Goal: Task Accomplishment & Management: Manage account settings

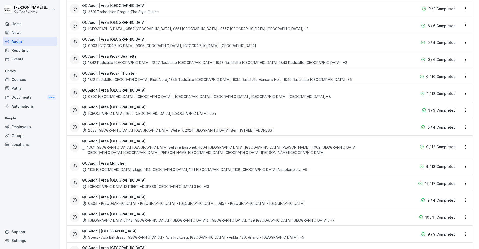
scroll to position [1039, 0]
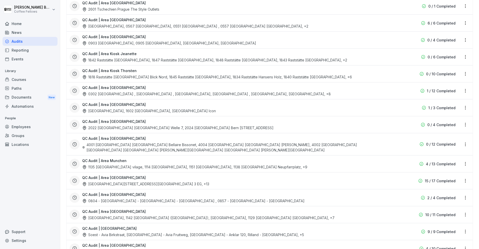
click at [242, 85] on div "QC Audit | Area Nürnberg 0302 Erfurt Hauptbahnhof , 0111 Leipzig, Nicolai , 110…" at bounding box center [237, 91] width 311 height 12
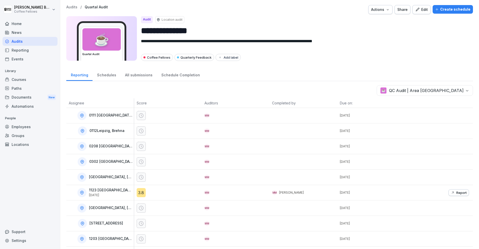
scroll to position [40, 0]
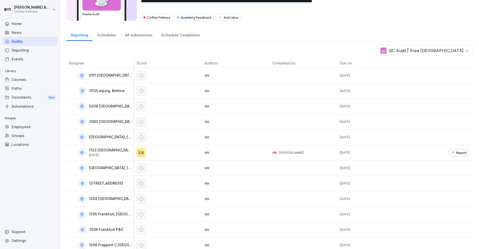
click at [109, 33] on div "Schedules" at bounding box center [107, 34] width 28 height 13
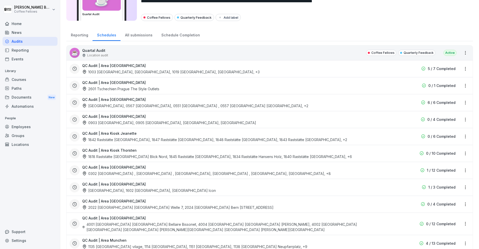
click at [142, 37] on div "All submissions" at bounding box center [139, 34] width 36 height 13
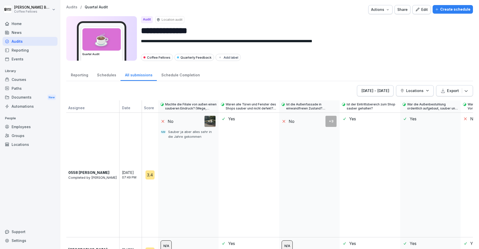
click at [423, 92] on p "Locations" at bounding box center [415, 90] width 17 height 5
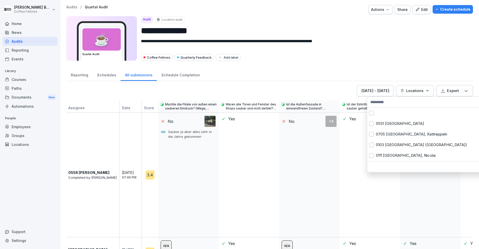
click at [419, 53] on html "**********" at bounding box center [239, 124] width 479 height 249
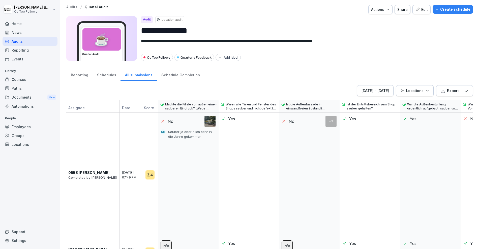
click at [473, 89] on div "**********" at bounding box center [269, 124] width 419 height 249
click at [470, 90] on button "Export" at bounding box center [455, 90] width 37 height 11
click at [452, 75] on div "Reporting Schedules All submissions Schedule Completion" at bounding box center [269, 74] width 407 height 13
click at [108, 75] on div "Schedules" at bounding box center [107, 74] width 28 height 13
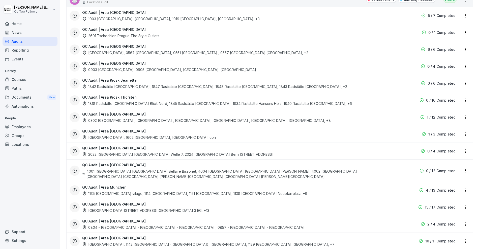
scroll to position [144, 0]
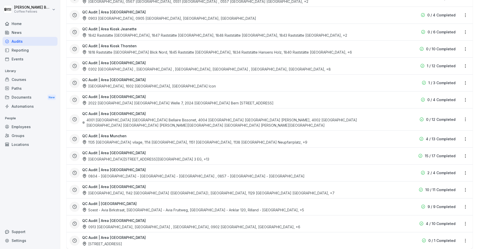
click at [151, 173] on div "0804 - [GEOGRAPHIC_DATA] - [GEOGRAPHIC_DATA] - [GEOGRAPHIC_DATA] , 0857 - [GEOG…" at bounding box center [193, 175] width 223 height 5
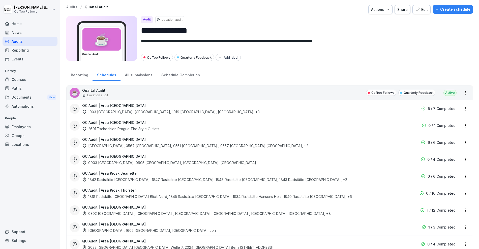
click at [77, 73] on div "Reporting" at bounding box center [79, 74] width 26 height 13
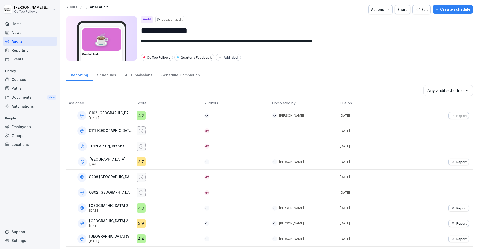
click at [459, 93] on body "**********" at bounding box center [239, 124] width 479 height 249
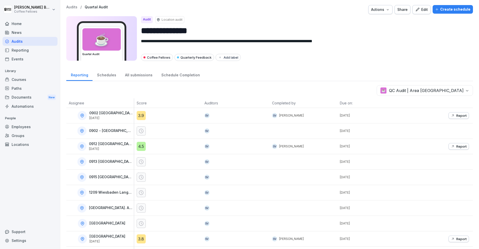
scroll to position [11, 0]
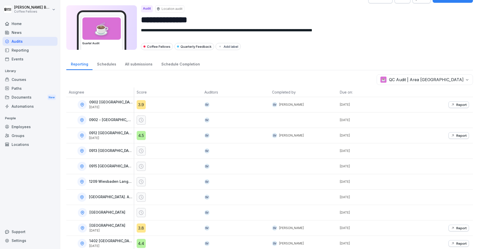
click at [102, 64] on div "Schedules" at bounding box center [107, 63] width 28 height 13
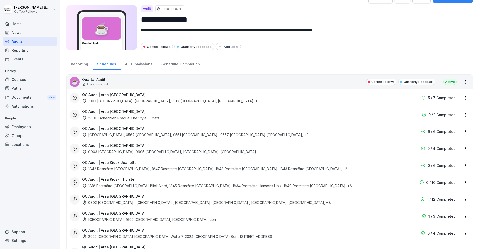
click at [134, 64] on div "All submissions" at bounding box center [139, 63] width 36 height 13
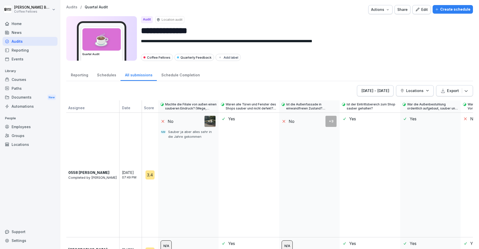
click at [178, 79] on div "Schedule Completion" at bounding box center [180, 74] width 47 height 13
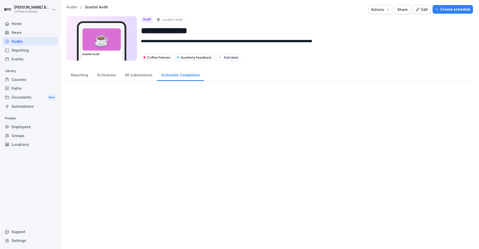
click at [90, 73] on div "Reporting" at bounding box center [79, 74] width 26 height 13
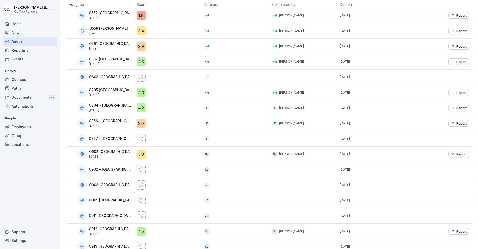
scroll to position [56, 0]
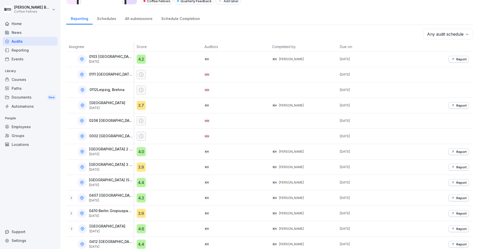
click at [28, 42] on div "Audits" at bounding box center [30, 41] width 55 height 9
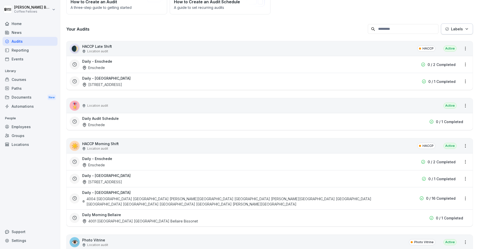
scroll to position [5, 0]
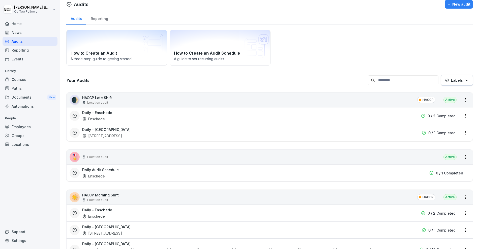
click at [92, 14] on div "Reporting" at bounding box center [99, 18] width 26 height 13
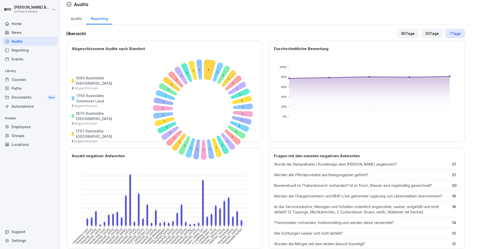
click at [410, 33] on div "90 Tage" at bounding box center [408, 33] width 22 height 9
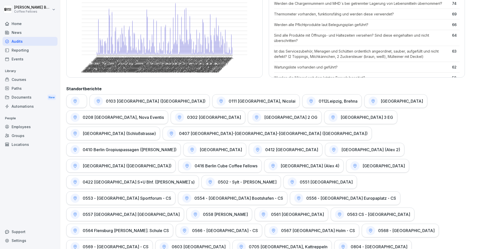
scroll to position [177, 0]
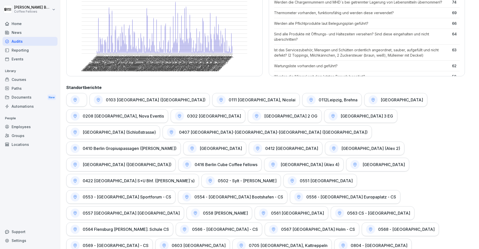
click at [80, 98] on div at bounding box center [76, 100] width 21 height 14
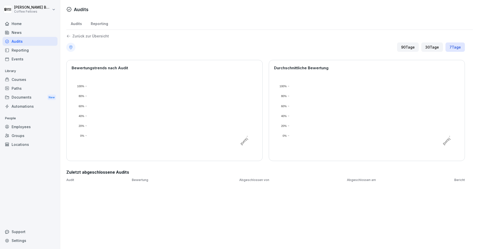
click at [74, 36] on p "Zurück zur Übersicht" at bounding box center [90, 36] width 37 height 0
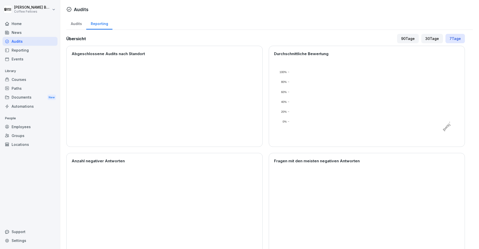
click at [74, 23] on div "Audits" at bounding box center [76, 23] width 20 height 13
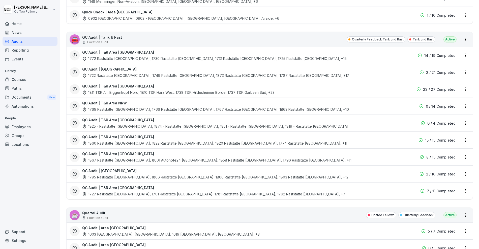
scroll to position [760, 0]
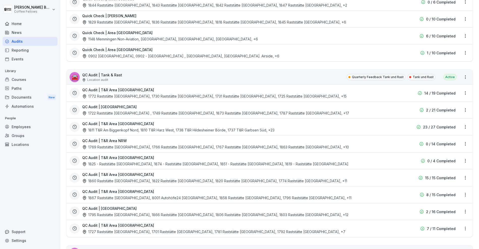
click at [147, 104] on div "QC Audit | [GEOGRAPHIC_DATA] 1722 Raststätte [GEOGRAPHIC_DATA] , 1749 Raststätt…" at bounding box center [237, 110] width 311 height 12
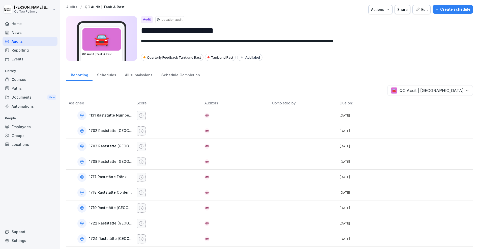
click at [110, 75] on div "Schedules" at bounding box center [107, 74] width 28 height 13
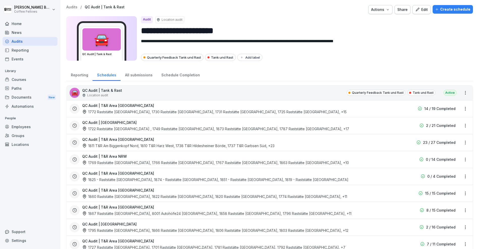
click at [135, 78] on div "All submissions" at bounding box center [139, 74] width 36 height 13
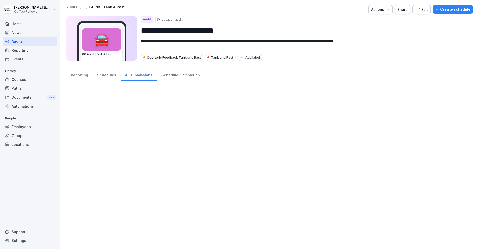
click at [84, 77] on div "Reporting" at bounding box center [79, 74] width 26 height 13
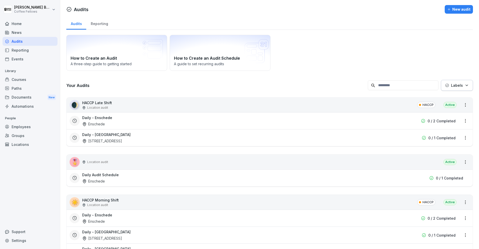
click at [461, 88] on button "Labels" at bounding box center [457, 85] width 32 height 11
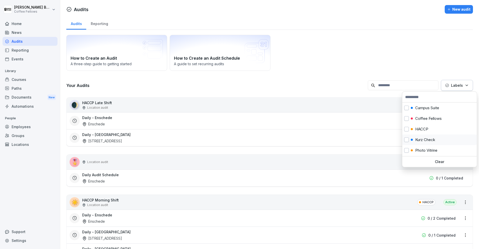
scroll to position [41, 0]
click at [430, 114] on div "Quarterly Feedback" at bounding box center [439, 119] width 75 height 11
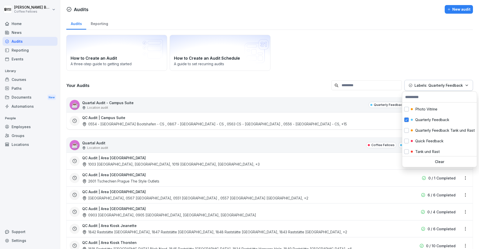
click at [348, 63] on html "[PERSON_NAME] Coffee Fellows Home News Audits Reporting Events Library Courses …" at bounding box center [239, 124] width 479 height 249
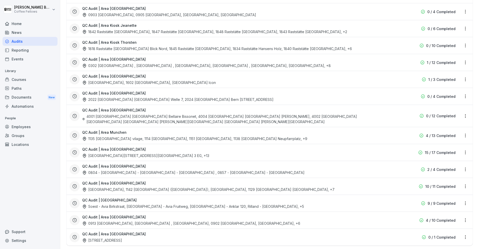
scroll to position [200, 0]
click at [468, 111] on html "[PERSON_NAME] Coffee Fellows Home News Audits Reporting Events Library Courses …" at bounding box center [239, 124] width 479 height 249
click at [455, 118] on div "View reports" at bounding box center [445, 120] width 50 height 8
click at [465, 110] on html "[PERSON_NAME] Coffee Fellows Home News Audits Reporting Events Library Courses …" at bounding box center [239, 124] width 479 height 249
click at [0, 0] on link "Update schedule" at bounding box center [0, 0] width 0 height 0
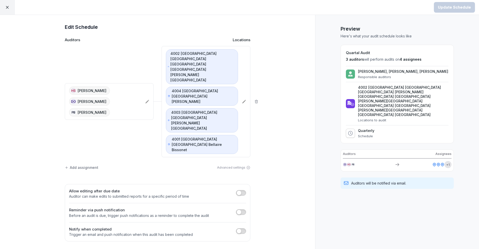
click at [10, 8] on div at bounding box center [7, 7] width 15 height 15
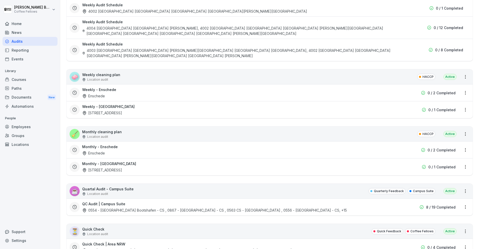
scroll to position [364, 0]
click at [468, 59] on html "[PERSON_NAME] Coffee Fellows Home News Audits Reporting Events Library Courses …" at bounding box center [239, 124] width 479 height 249
click at [394, 65] on html "[PERSON_NAME] Coffee Fellows Home News Audits Reporting Events Library Courses …" at bounding box center [239, 124] width 479 height 249
click at [470, 83] on div "Weekly - Enschede Enschede 0 / 2 Completed" at bounding box center [270, 91] width 407 height 17
click at [467, 74] on html "[PERSON_NAME] Coffee Fellows Home News Audits Reporting Events Library Courses …" at bounding box center [239, 124] width 479 height 249
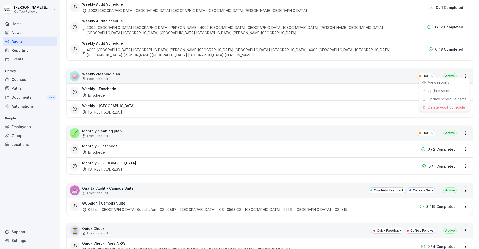
click at [450, 107] on div "Delete Audit Schedule" at bounding box center [445, 107] width 50 height 8
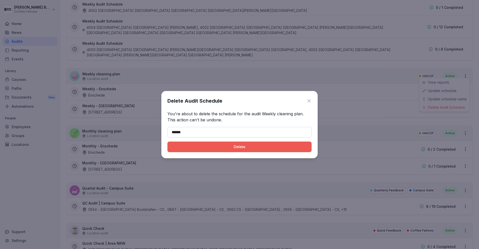
type input "******"
click at [168, 141] on button "Delete" at bounding box center [240, 146] width 144 height 11
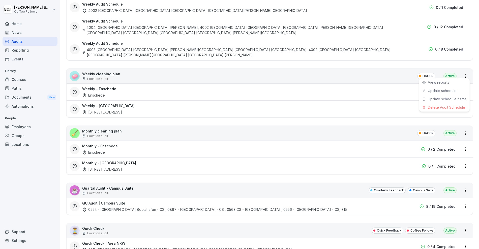
click at [229, 84] on html "[PERSON_NAME] Coffee Fellows Home News Audits Reporting Events Library Courses …" at bounding box center [239, 124] width 479 height 249
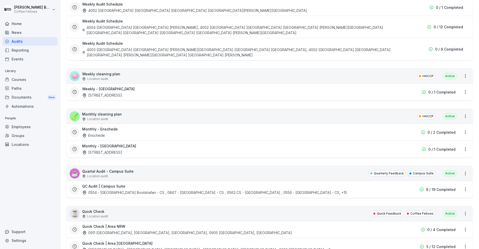
click at [463, 73] on html "[PERSON_NAME] Coffee Fellows Home News Audits Reporting Events Library Courses …" at bounding box center [239, 124] width 479 height 249
click at [443, 107] on div "Delete Audit Schedule" at bounding box center [445, 107] width 50 height 8
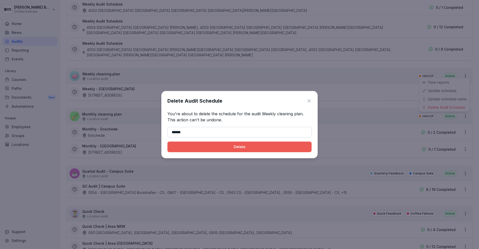
type input "******"
click at [168, 141] on button "Delete" at bounding box center [240, 146] width 144 height 11
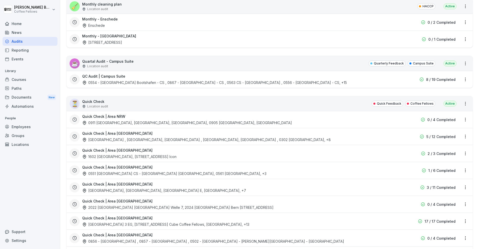
scroll to position [425, 0]
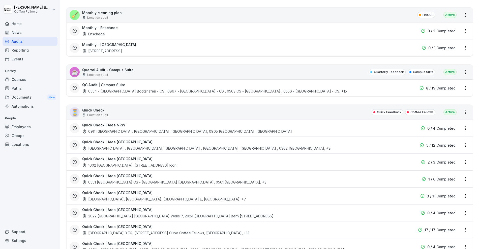
click at [101, 107] on p "Quick Check" at bounding box center [95, 109] width 26 height 5
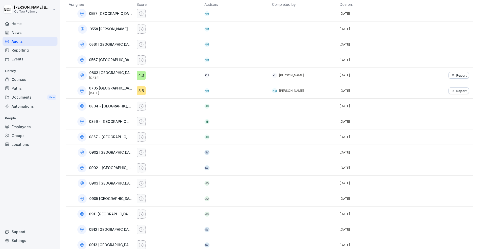
scroll to position [84, 0]
